Goal: Obtain resource: Obtain resource

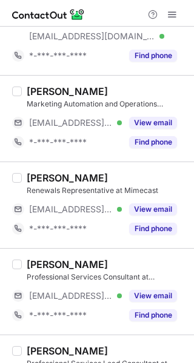
scroll to position [399, 0]
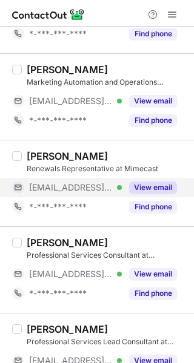
click at [147, 186] on button "View email" at bounding box center [153, 188] width 48 height 12
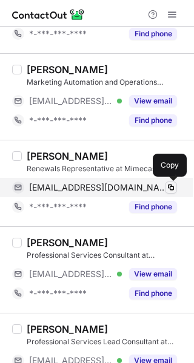
click at [171, 186] on span at bounding box center [171, 188] width 10 height 10
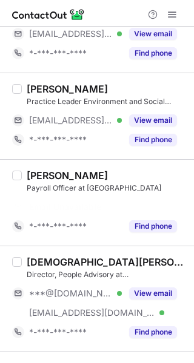
scroll to position [1536, 0]
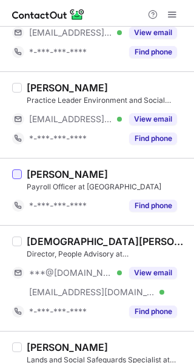
click at [18, 172] on div at bounding box center [17, 175] width 10 height 10
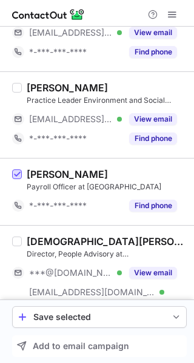
click at [17, 171] on span at bounding box center [17, 175] width 10 height 10
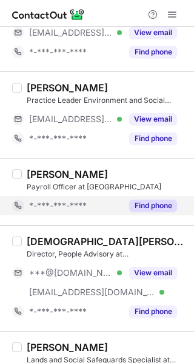
click at [53, 196] on div "*-***-***-****" at bounding box center [67, 205] width 110 height 19
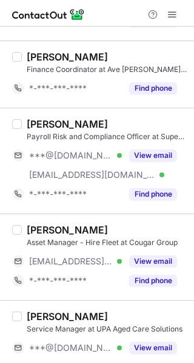
scroll to position [1029, 0]
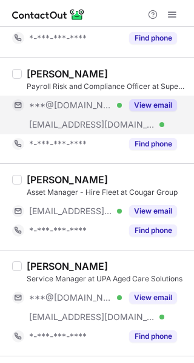
click at [155, 101] on button "View email" at bounding box center [153, 105] width 48 height 12
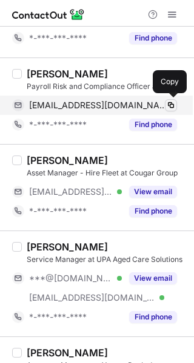
click at [172, 101] on span at bounding box center [171, 106] width 10 height 10
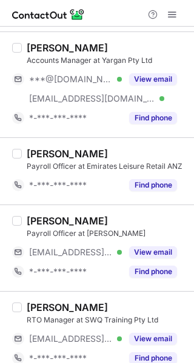
scroll to position [1395, 0]
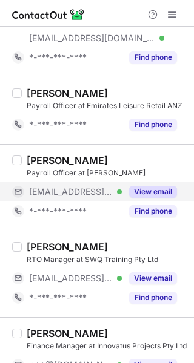
click at [159, 188] on button "View email" at bounding box center [153, 192] width 48 height 12
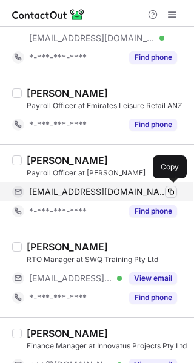
click at [170, 189] on span at bounding box center [171, 192] width 10 height 10
